Goal: Task Accomplishment & Management: Manage account settings

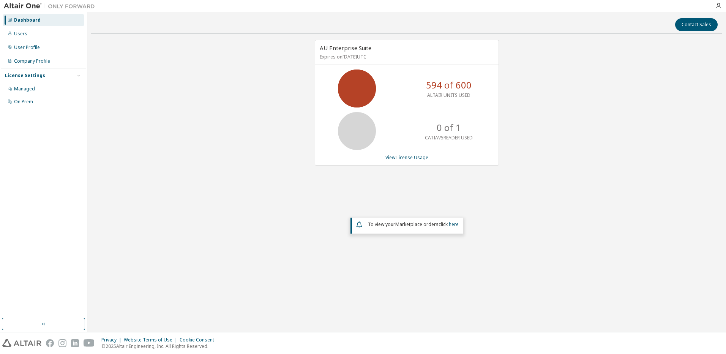
click at [205, 81] on div "AU Enterprise Suite Expires on December 31, 2025 UTC 594 of 600 ALTAIR UNITS US…" at bounding box center [406, 155] width 631 height 230
click at [399, 156] on link "View License Usage" at bounding box center [406, 157] width 43 height 6
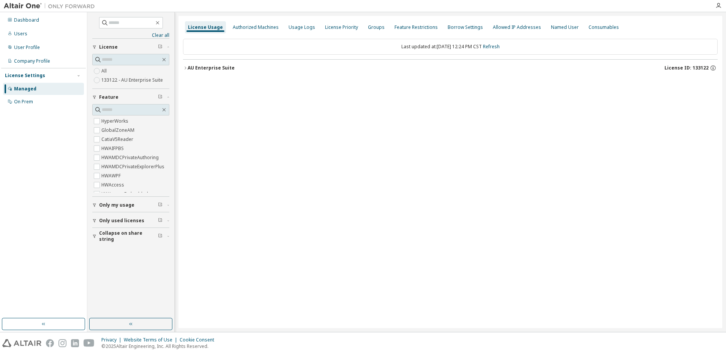
click at [186, 66] on icon "button" at bounding box center [185, 68] width 5 height 5
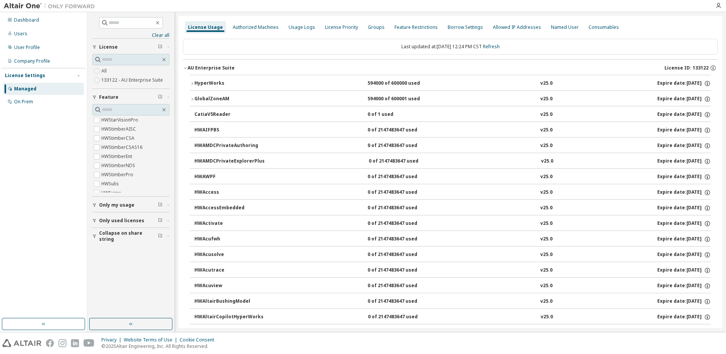
scroll to position [4757, 0]
click at [27, 22] on div "Dashboard" at bounding box center [26, 20] width 25 height 6
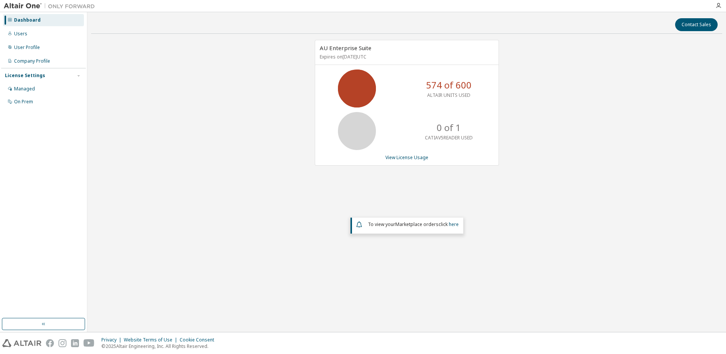
click at [231, 128] on div "AU Enterprise Suite Expires on December 31, 2025 UTC 574 of 600 ALTAIR UNITS US…" at bounding box center [406, 155] width 631 height 230
